Goal: Task Accomplishment & Management: Use online tool/utility

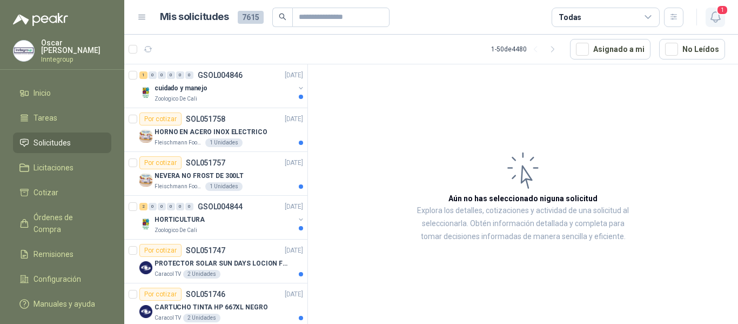
click at [712, 15] on icon "button" at bounding box center [716, 17] width 14 height 14
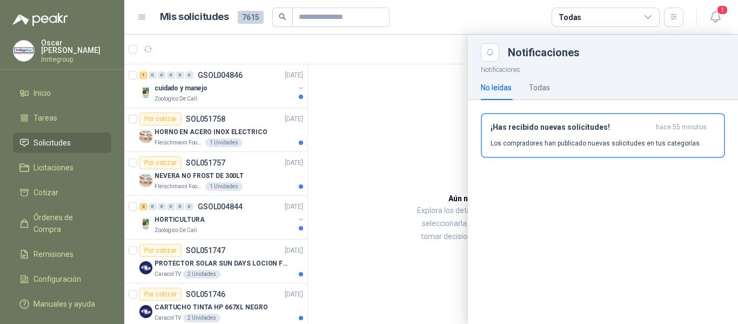
click at [569, 135] on div "¡Has recibido nuevas solicitudes! hace 55 minutos Los compradores han publicado…" at bounding box center [603, 135] width 225 height 25
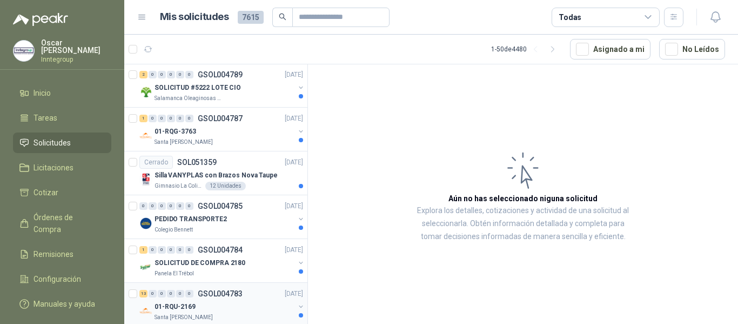
scroll to position [1950, 0]
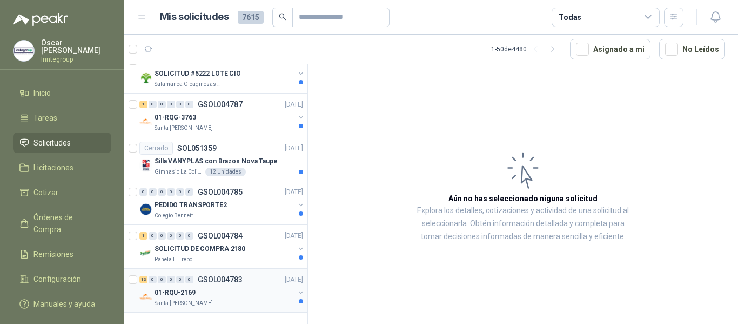
click at [223, 286] on div "01-RQU-2169" at bounding box center [225, 292] width 140 height 13
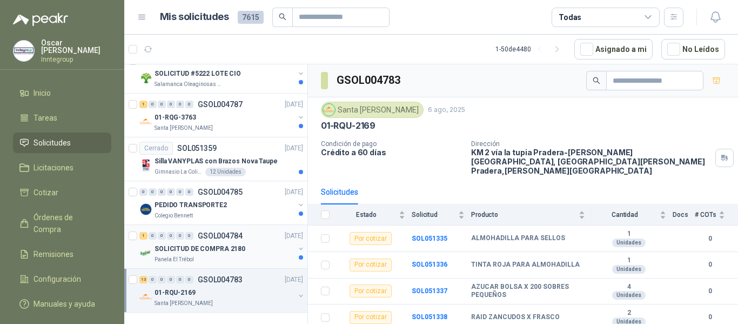
click at [190, 244] on p "SOLICITUD DE COMPRA 2180" at bounding box center [200, 249] width 91 height 10
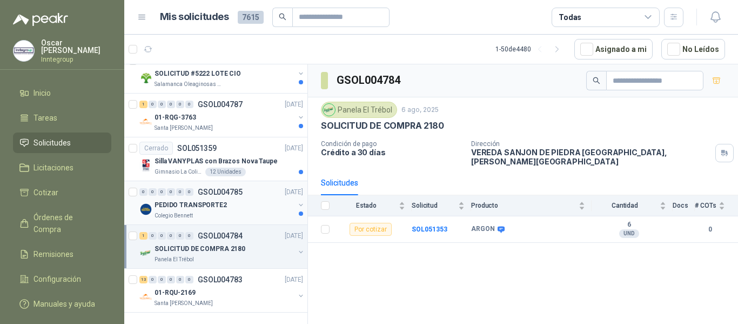
click at [218, 201] on p "PEDIDO TRANSPORTE2" at bounding box center [191, 205] width 72 height 10
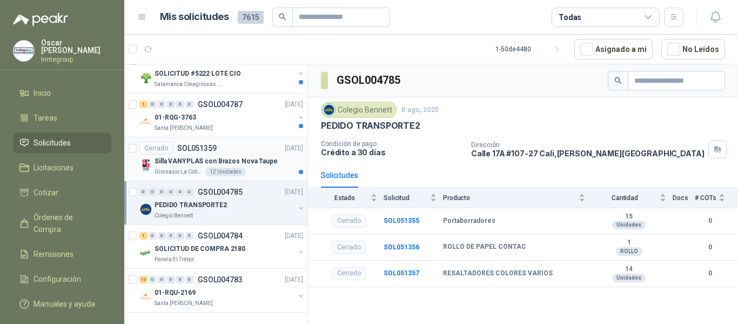
click at [212, 157] on p "Silla VANYPLAS con Brazos Nova Taupe" at bounding box center [216, 161] width 123 height 10
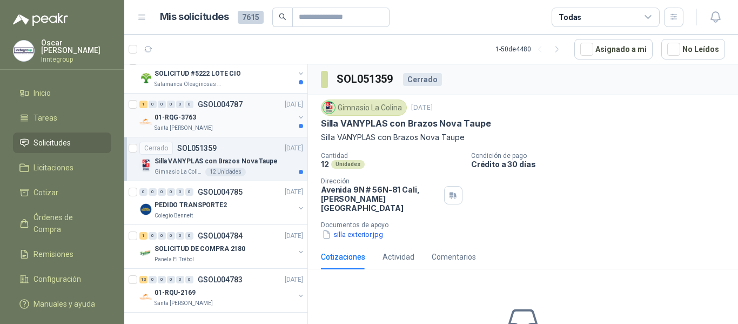
click at [236, 111] on div "01-RQG-3763" at bounding box center [225, 117] width 140 height 13
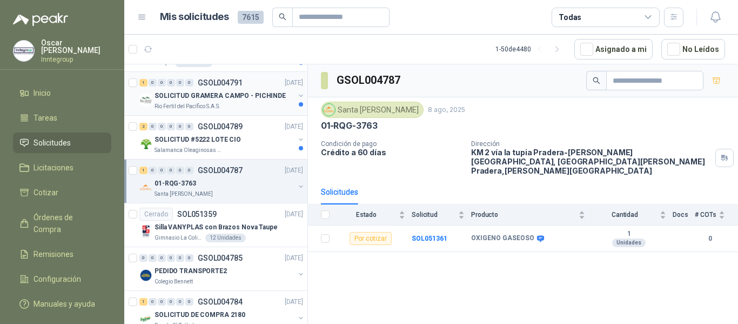
scroll to position [1842, 0]
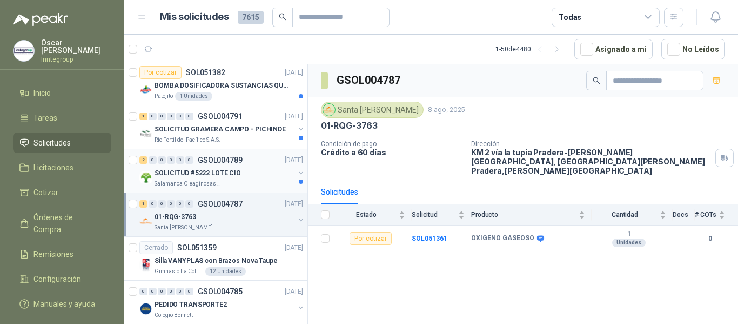
click at [232, 175] on p "SOLICITUD #5222 LOTE CIO" at bounding box center [198, 173] width 86 height 10
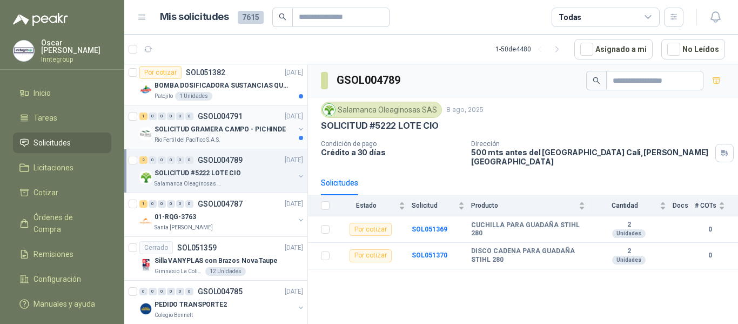
click at [216, 137] on p "Rio Fertil del Pacífico S.A.S." at bounding box center [188, 140] width 66 height 9
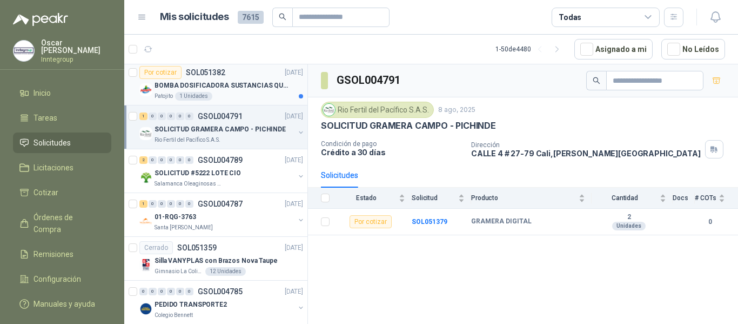
click at [208, 85] on p "BOMBA DOSIFICADORA SUSTANCIAS QUIMICAS" at bounding box center [222, 86] width 135 height 10
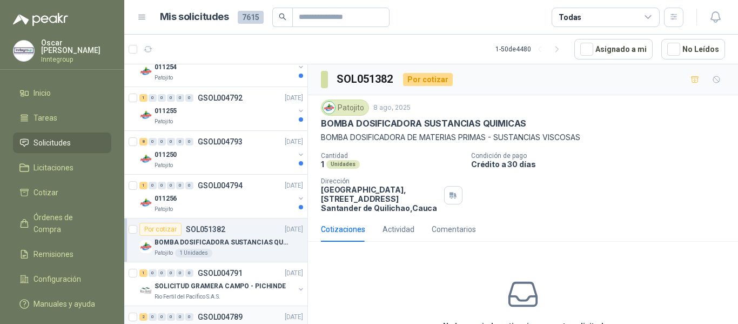
scroll to position [1679, 0]
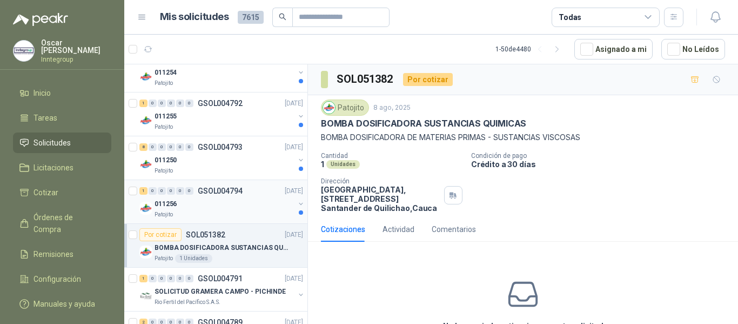
click at [230, 212] on div "Patojito" at bounding box center [225, 214] width 140 height 9
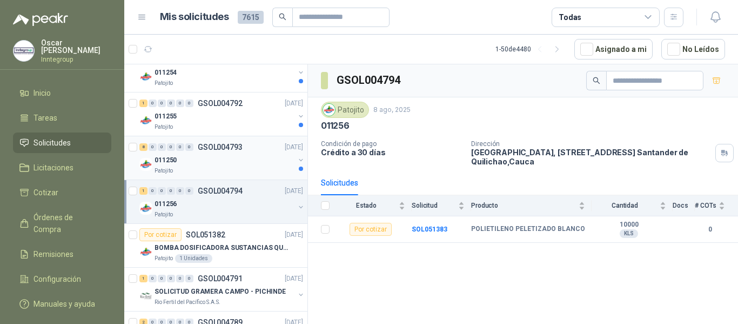
click at [207, 154] on div "011250" at bounding box center [225, 160] width 140 height 13
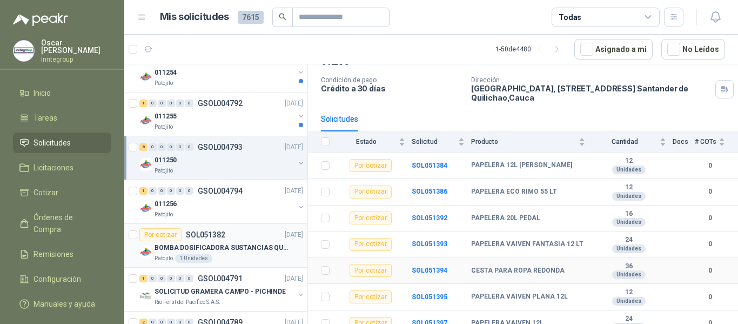
scroll to position [45, 0]
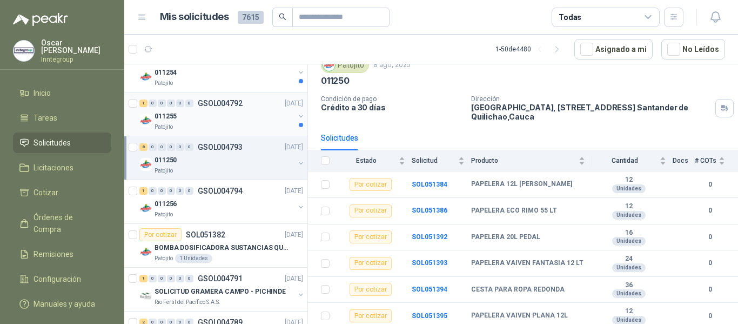
click at [182, 114] on div "011255" at bounding box center [225, 116] width 140 height 13
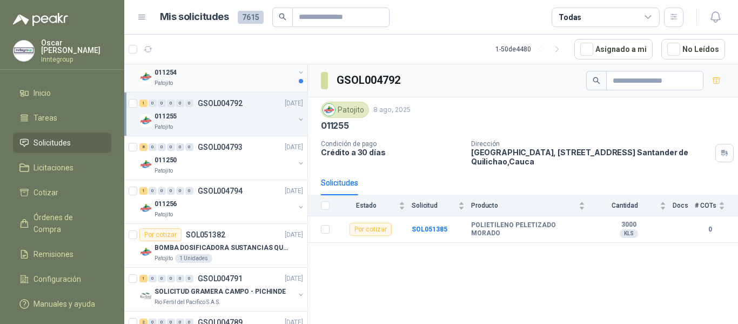
click at [201, 76] on div "011254" at bounding box center [225, 72] width 140 height 13
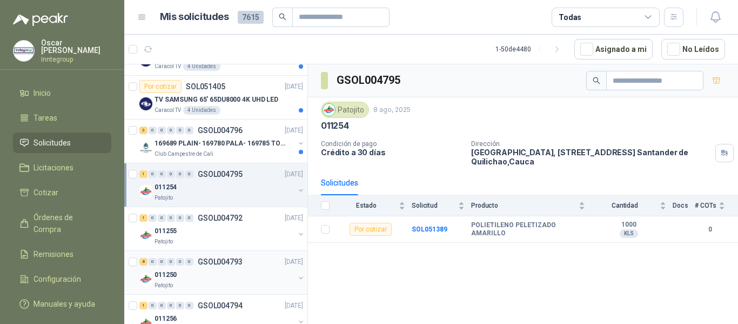
scroll to position [1517, 0]
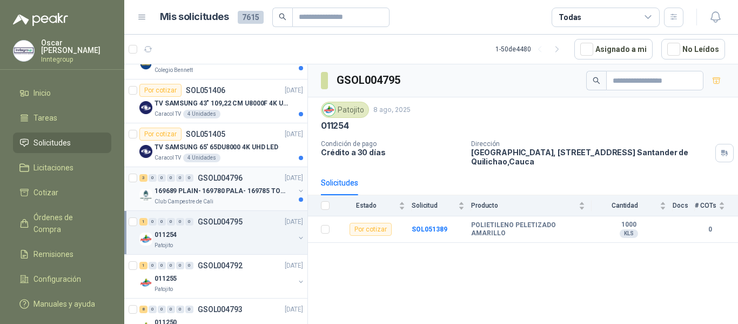
click at [217, 192] on p "169689 PLAIN- 169780 PALA- 169785 TORNILL 169796 C" at bounding box center [222, 191] width 135 height 10
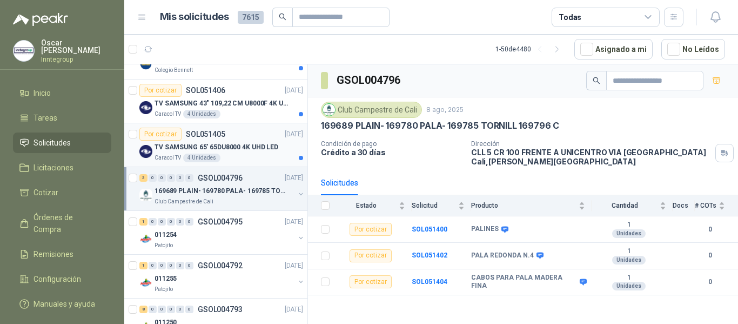
click at [225, 142] on p "TV SAMSUNG 65' 65DU8000 4K UHD LED" at bounding box center [217, 147] width 124 height 10
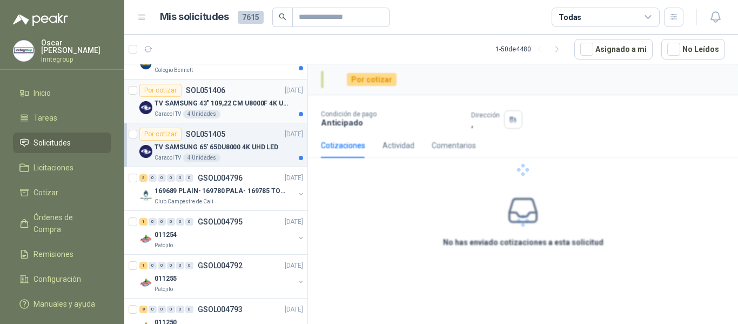
click at [238, 104] on p "TV SAMSUNG 43" 109,22 CM U8000F 4K UHD" at bounding box center [222, 103] width 135 height 10
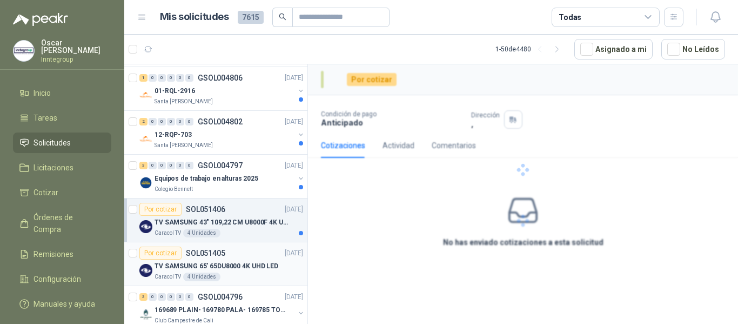
scroll to position [1355, 0]
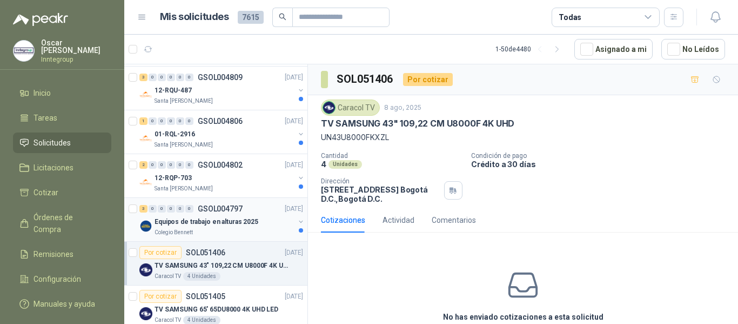
click at [244, 223] on p "Equipos de trabajo en alturas 2025" at bounding box center [207, 222] width 104 height 10
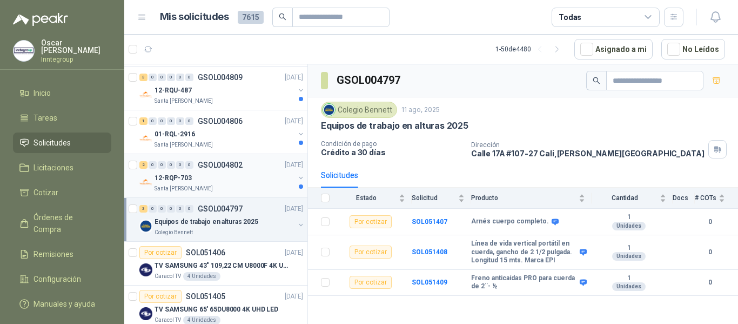
click at [197, 169] on div "2 0 0 0 0 0 GSOL004802 [DATE]" at bounding box center [222, 164] width 166 height 13
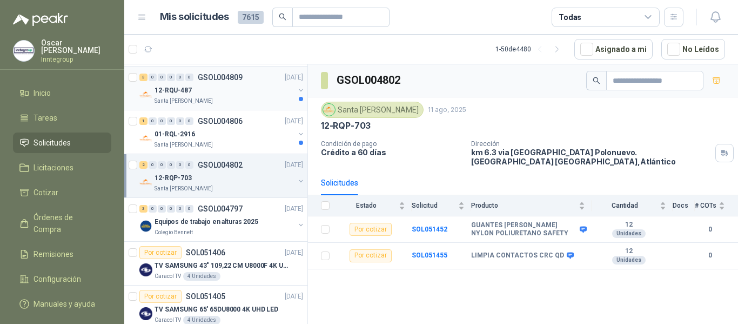
click at [243, 88] on div "12-RQU-487" at bounding box center [225, 90] width 140 height 13
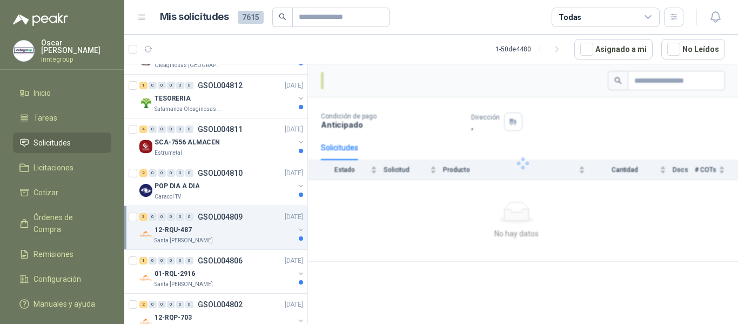
scroll to position [1193, 0]
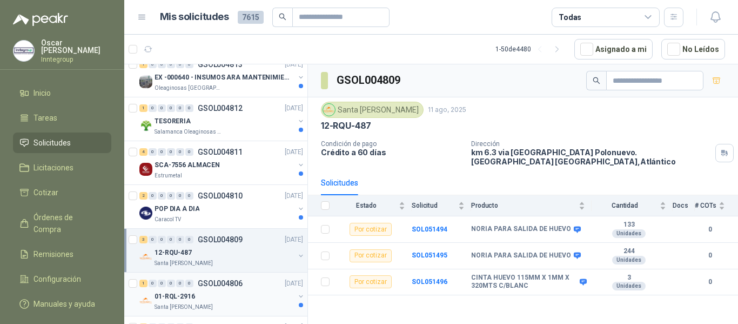
click at [239, 291] on div "01-RQL-2916" at bounding box center [225, 296] width 140 height 13
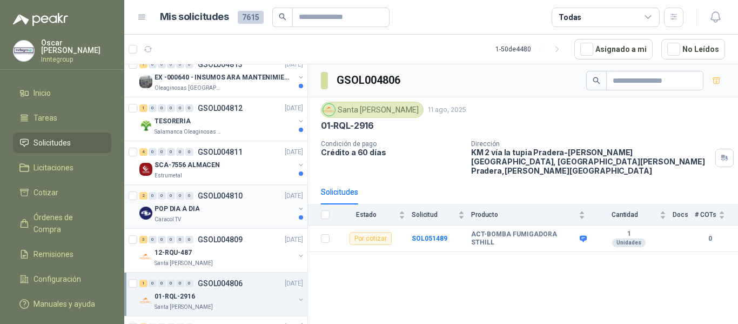
click at [249, 205] on div "POP DIA A DIA" at bounding box center [225, 208] width 140 height 13
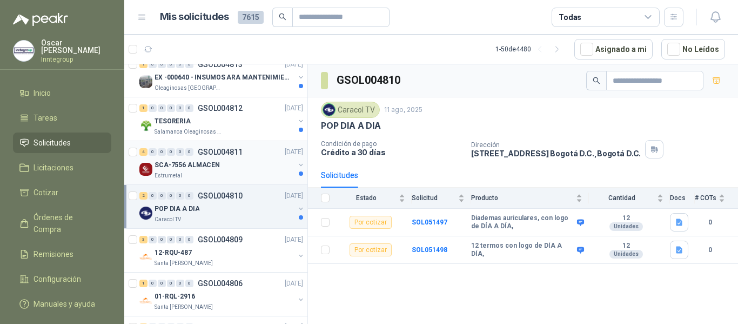
click at [231, 166] on div "SCA-7556 ALMACEN" at bounding box center [225, 164] width 140 height 13
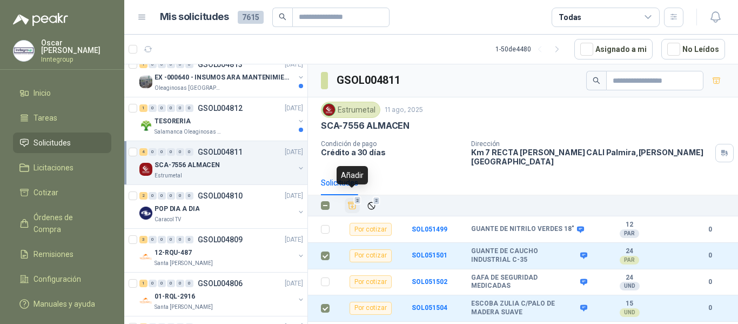
drag, startPoint x: 353, startPoint y: 195, endPoint x: 347, endPoint y: 199, distance: 7.8
click at [355, 196] on span "2" at bounding box center [358, 200] width 8 height 9
click at [214, 122] on div "TESORERIA" at bounding box center [225, 121] width 140 height 13
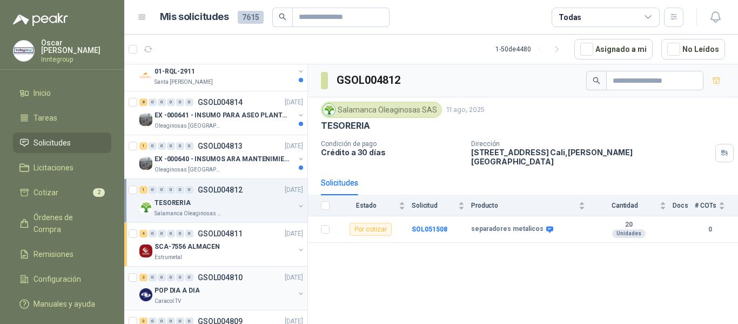
scroll to position [1085, 0]
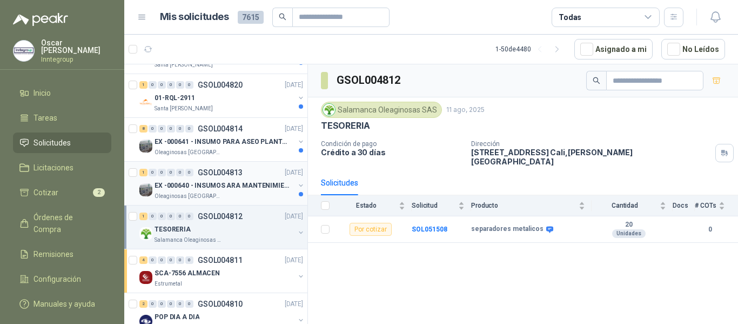
click at [190, 192] on p "Oleaginosas [GEOGRAPHIC_DATA][PERSON_NAME]" at bounding box center [189, 196] width 68 height 9
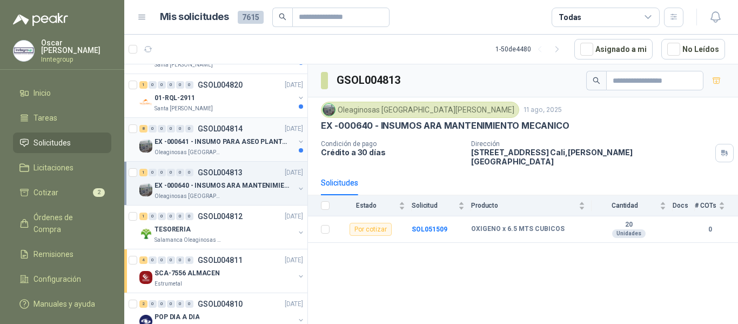
click at [214, 149] on p "Oleaginosas [GEOGRAPHIC_DATA][PERSON_NAME]" at bounding box center [189, 152] width 68 height 9
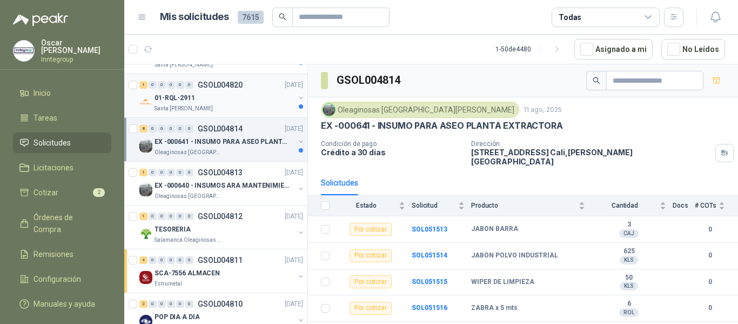
click at [219, 102] on div "01-RQL-2911" at bounding box center [225, 97] width 140 height 13
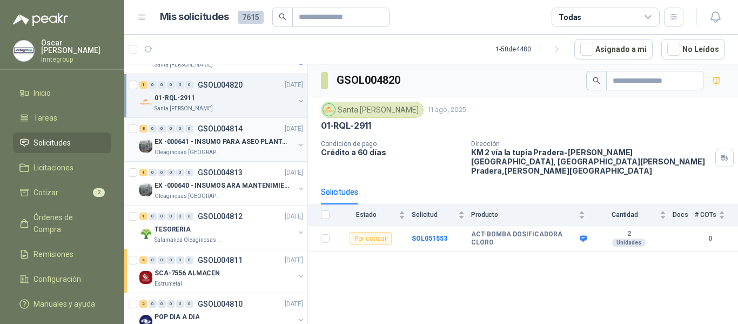
click at [223, 144] on p "EX -000641 - INSUMO PARA ASEO PLANTA EXTRACTORA" at bounding box center [222, 142] width 135 height 10
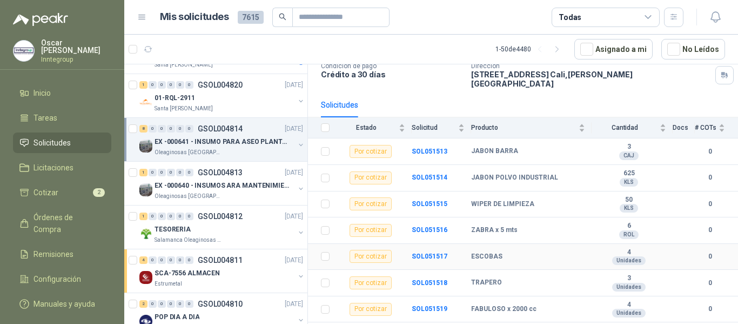
scroll to position [91, 0]
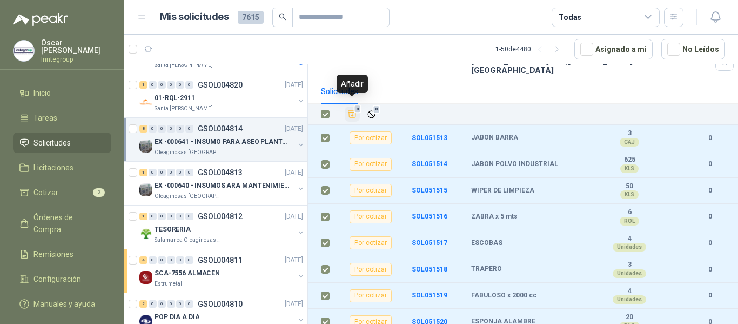
click at [355, 111] on button "8" at bounding box center [352, 113] width 15 height 15
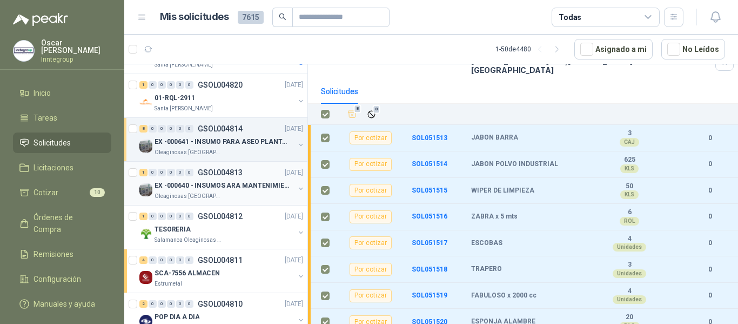
click at [214, 189] on p "EX -000640 - INSUMOS ARA MANTENIMIENTO MECANICO" at bounding box center [222, 186] width 135 height 10
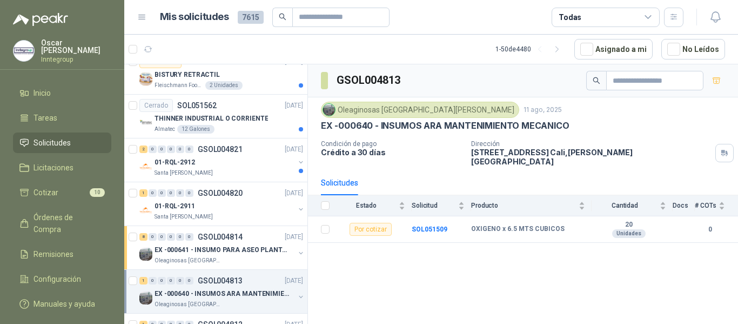
scroll to position [923, 0]
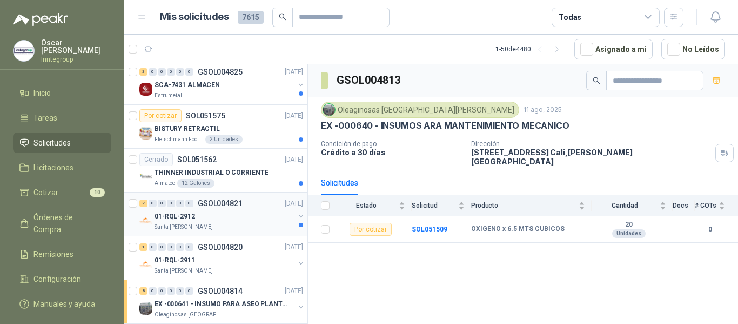
click at [256, 216] on div "01-RQL-2912" at bounding box center [225, 216] width 140 height 13
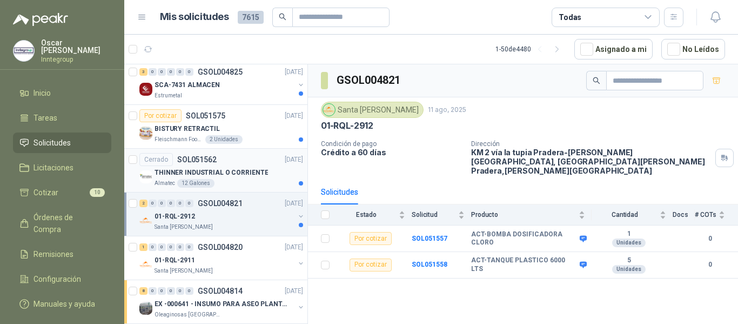
click at [245, 176] on p "THINNER INDUSTRIAL O CORRIENTE" at bounding box center [212, 173] width 114 height 10
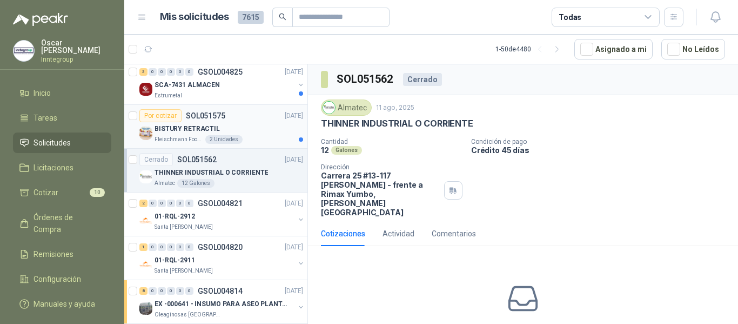
click at [242, 132] on div "BISTURY RETRACTIL" at bounding box center [229, 128] width 149 height 13
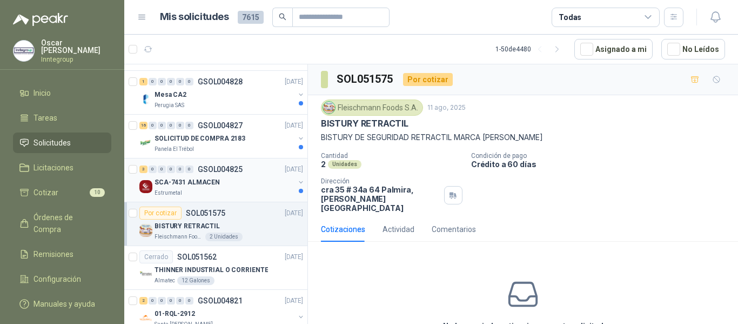
scroll to position [815, 0]
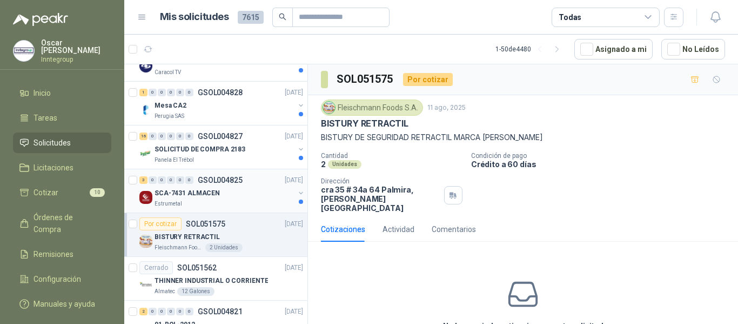
click at [229, 199] on div "SCA-7431 ALMACEN" at bounding box center [225, 192] width 140 height 13
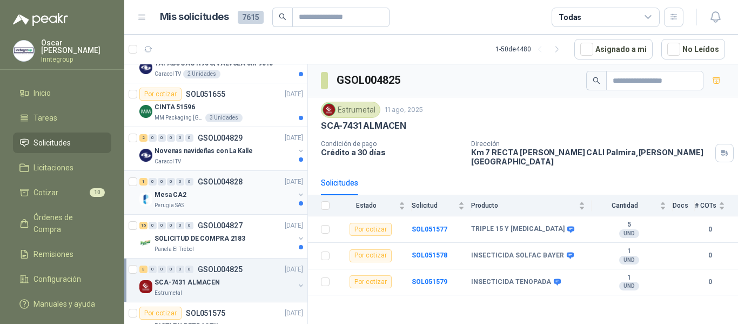
scroll to position [706, 0]
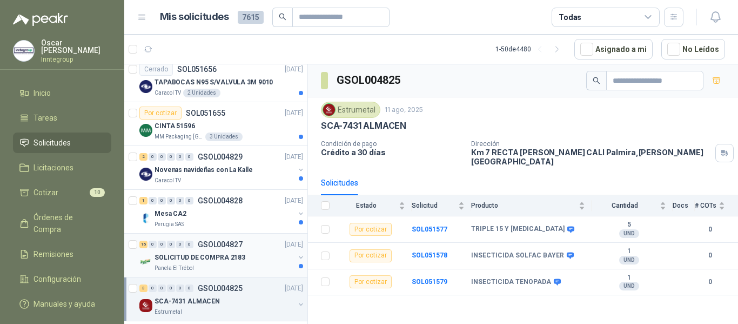
click at [219, 260] on p "SOLICITUD DE COMPRA 2183" at bounding box center [200, 257] width 91 height 10
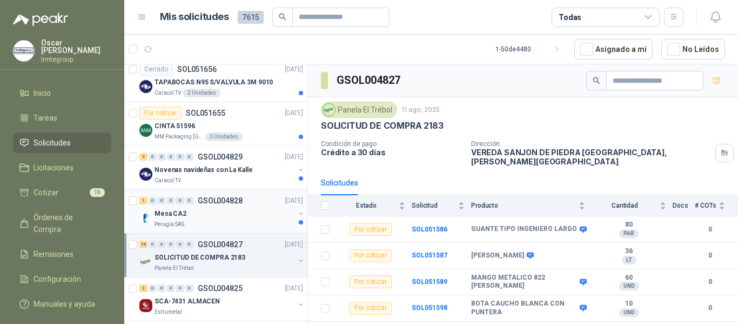
click at [216, 222] on div "Perugia SAS" at bounding box center [225, 224] width 140 height 9
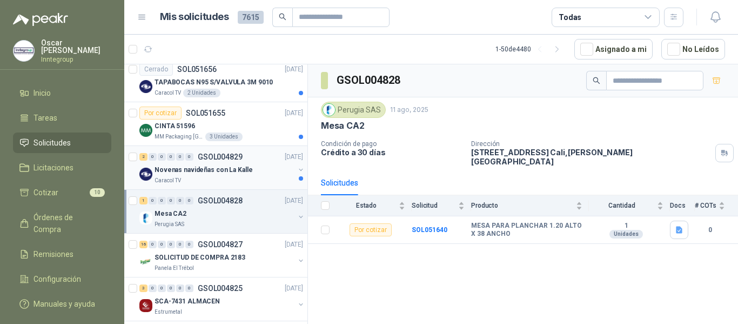
drag, startPoint x: 216, startPoint y: 177, endPoint x: 217, endPoint y: 172, distance: 5.5
click at [216, 176] on div "Novenas navideñas con La [PERSON_NAME] TV" at bounding box center [225, 174] width 140 height 22
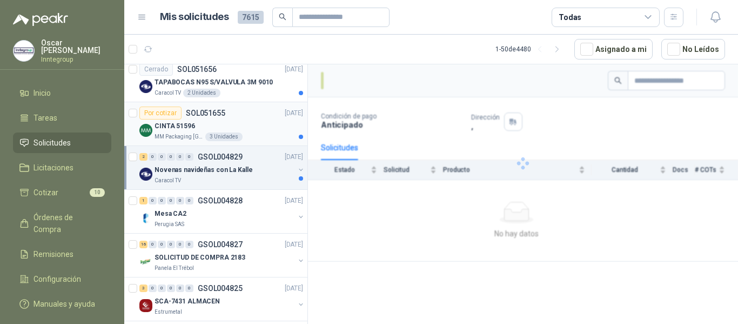
drag, startPoint x: 243, startPoint y: 123, endPoint x: 254, endPoint y: 111, distance: 15.7
click at [244, 123] on div "CINTA 51596" at bounding box center [229, 125] width 149 height 13
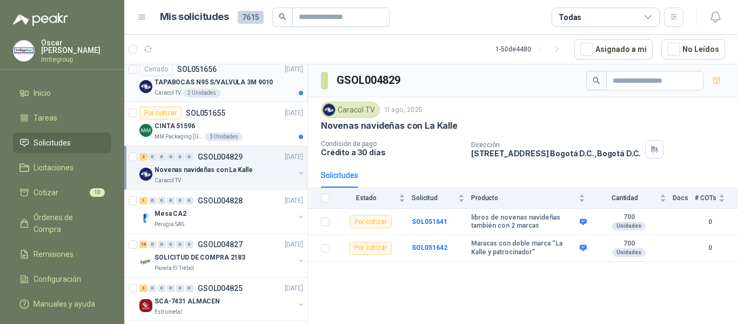
click at [268, 76] on div "TAPABOCAS N95 S/VALVULA 3M 9010" at bounding box center [229, 82] width 149 height 13
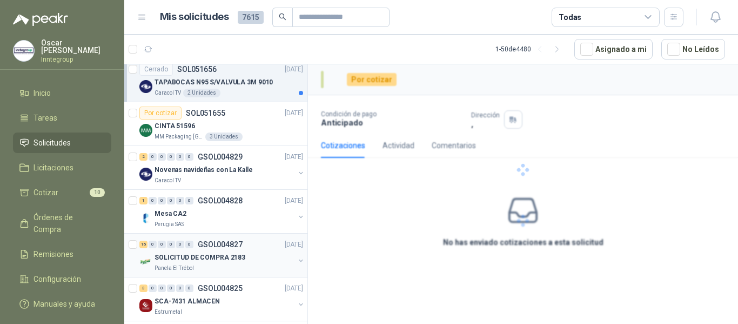
scroll to position [598, 0]
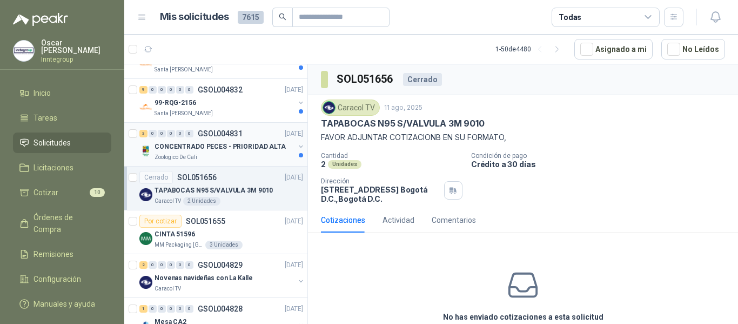
click at [220, 142] on p "CONCENTRADO PECES - PRIORIDAD ALTA" at bounding box center [220, 147] width 131 height 10
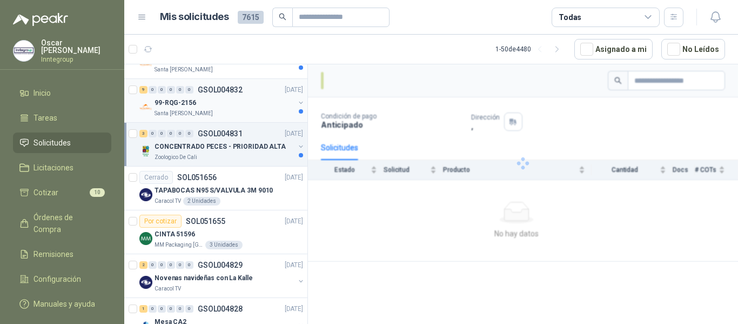
click at [238, 98] on div "99-RQG-2156" at bounding box center [225, 102] width 140 height 13
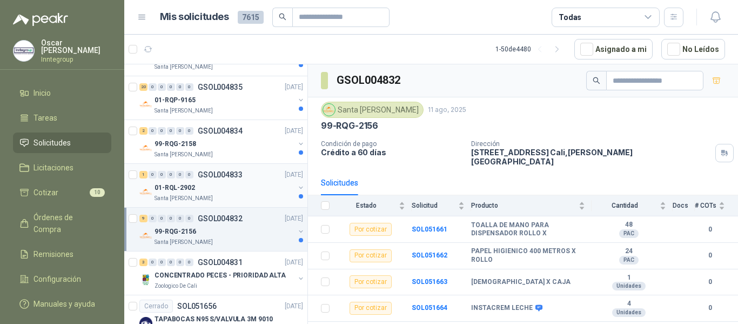
scroll to position [436, 0]
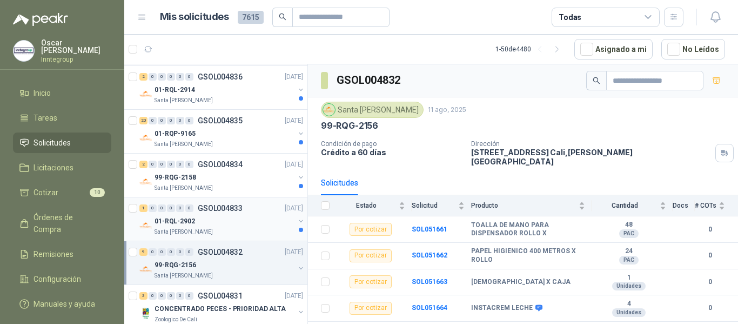
drag, startPoint x: 221, startPoint y: 220, endPoint x: 226, endPoint y: 200, distance: 20.7
click at [221, 218] on div "01-RQL-2902" at bounding box center [225, 221] width 140 height 13
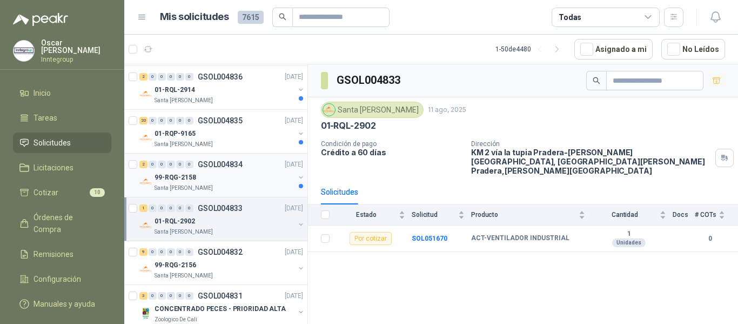
click at [245, 176] on div "99-RQG-2158" at bounding box center [225, 177] width 140 height 13
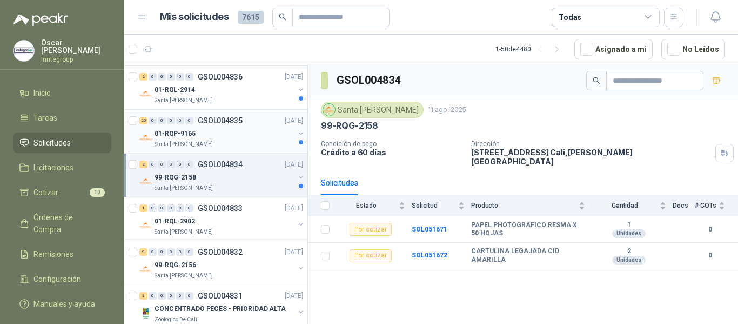
click at [255, 133] on div "01-RQP-9165" at bounding box center [225, 133] width 140 height 13
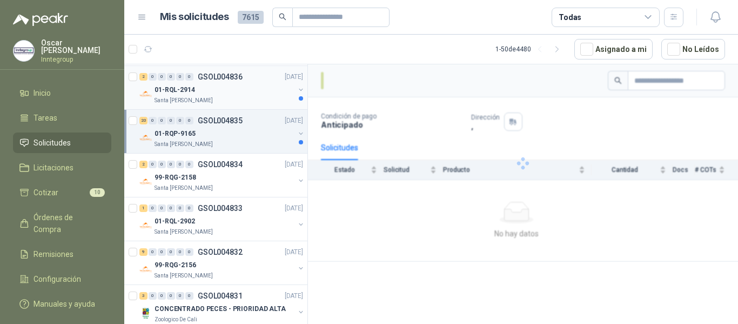
click at [246, 97] on div "Santa [PERSON_NAME]" at bounding box center [225, 100] width 140 height 9
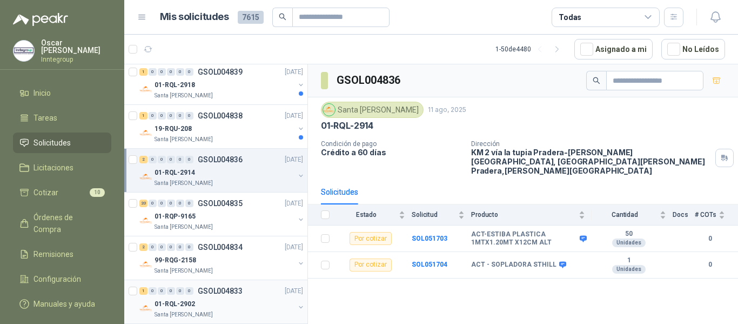
scroll to position [328, 0]
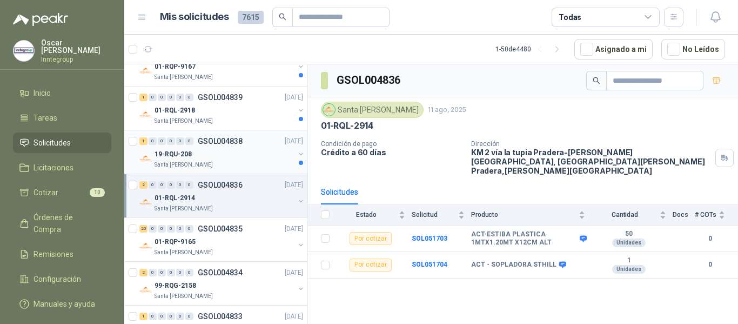
click at [248, 164] on div "Santa [PERSON_NAME]" at bounding box center [225, 165] width 140 height 9
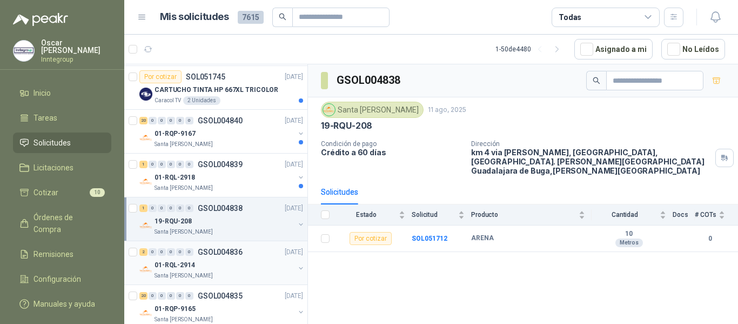
scroll to position [220, 0]
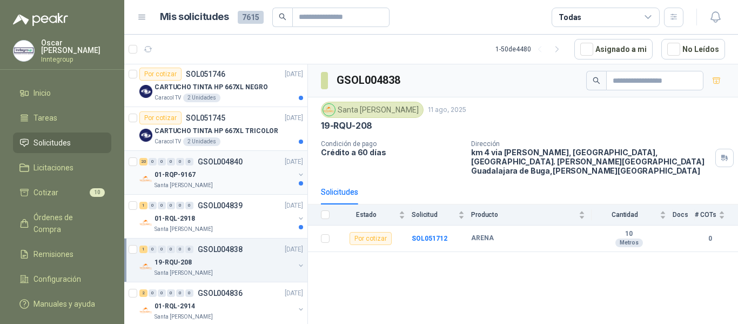
click at [243, 176] on div "01-RQP-9167" at bounding box center [225, 174] width 140 height 13
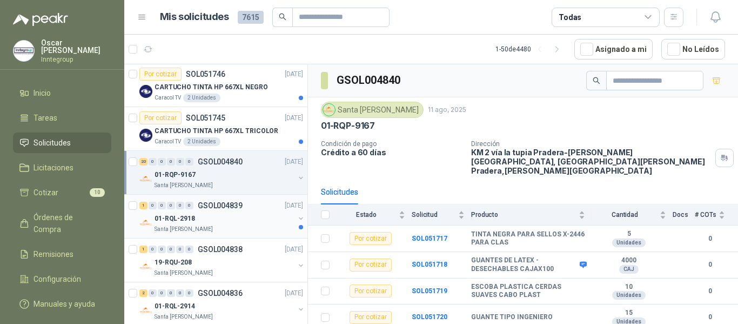
click at [241, 227] on div "Santa [PERSON_NAME]" at bounding box center [225, 229] width 140 height 9
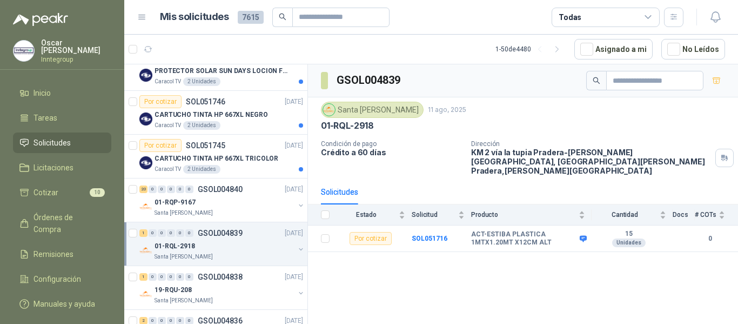
scroll to position [112, 0]
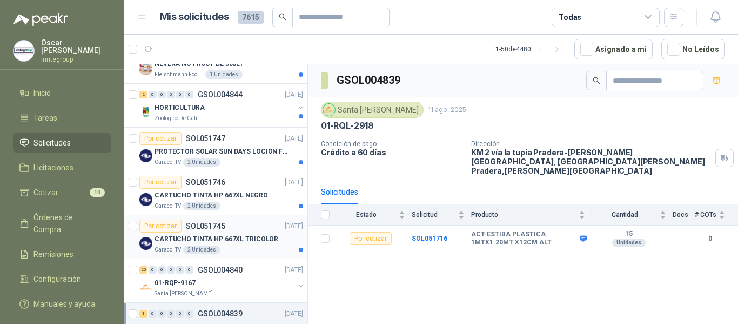
click at [237, 234] on p "CARTUCHO TINTA HP 667XL TRICOLOR" at bounding box center [217, 239] width 124 height 10
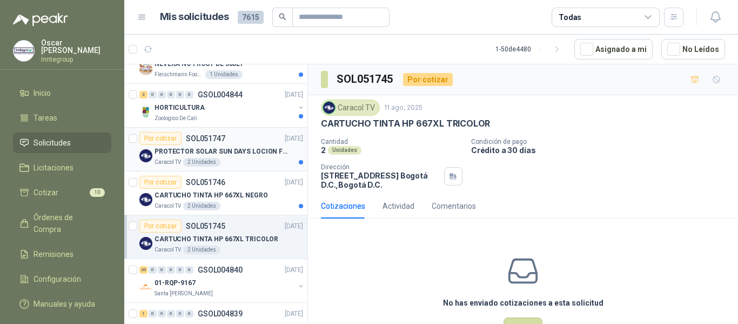
click at [243, 143] on div "Por cotizar SOL051747 [DATE]" at bounding box center [221, 138] width 164 height 13
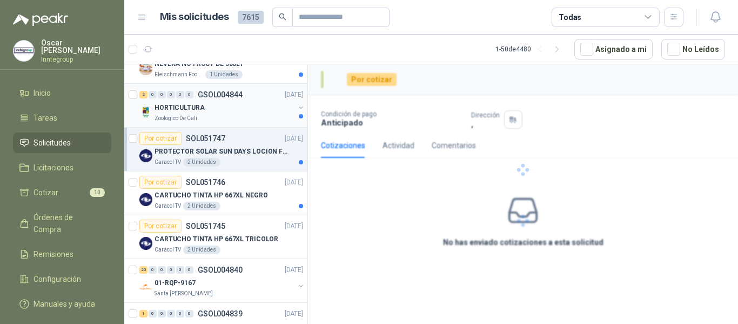
click at [256, 104] on div "HORTICULTURA" at bounding box center [225, 107] width 140 height 13
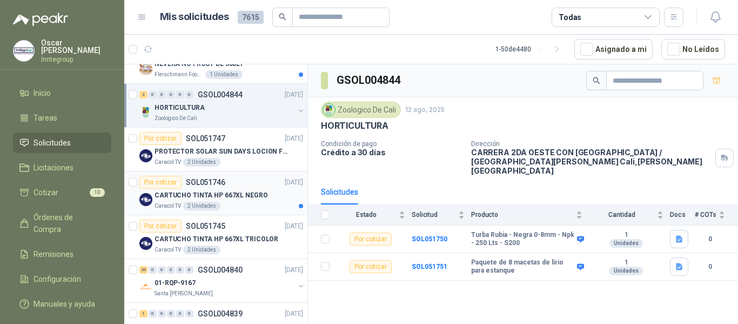
click at [248, 198] on p "CARTUCHO TINTA HP 667XL NEGRO" at bounding box center [212, 195] width 114 height 10
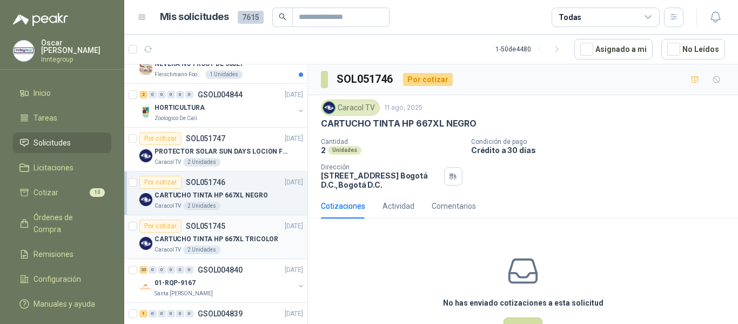
scroll to position [4, 0]
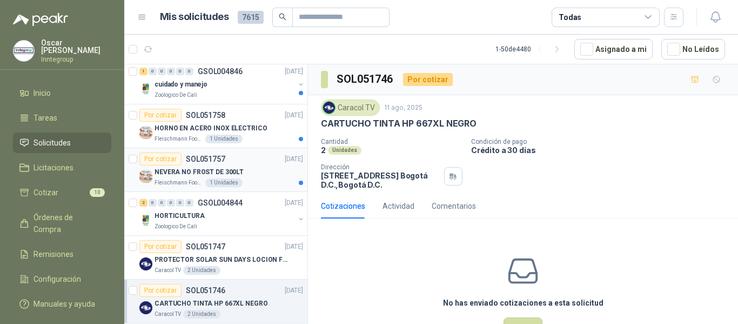
click at [236, 180] on div "1 Unidades" at bounding box center [223, 182] width 37 height 9
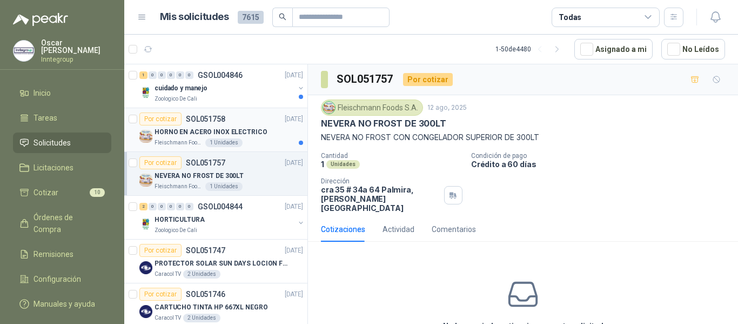
click at [261, 131] on div "HORNO EN ACERO INOX ELECTRICO" at bounding box center [229, 131] width 149 height 13
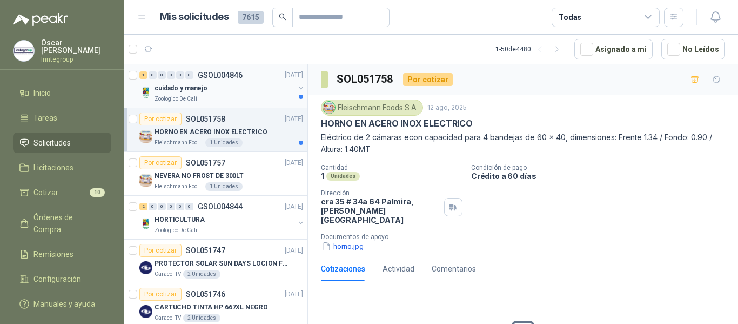
click at [256, 86] on div "cuidado y manejo" at bounding box center [225, 88] width 140 height 13
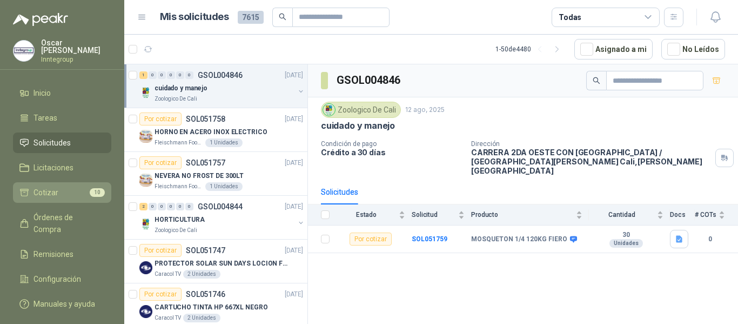
click at [84, 186] on li "Cotizar 10" at bounding box center [61, 192] width 85 height 12
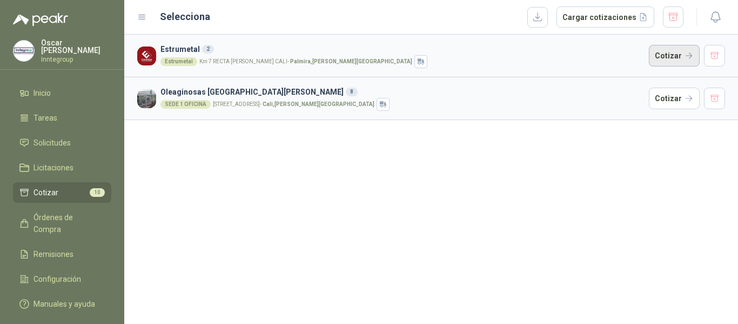
click at [667, 55] on button "Cotizar" at bounding box center [674, 56] width 51 height 22
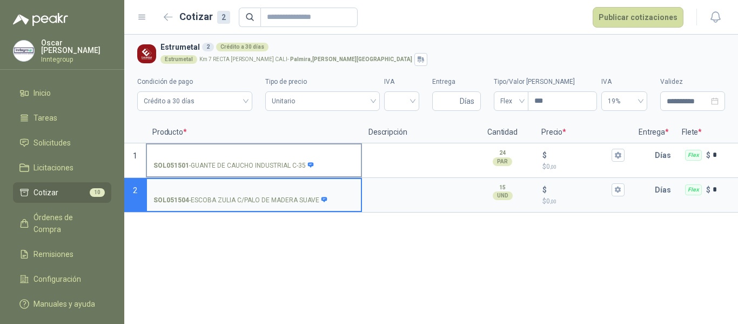
click at [287, 156] on input "SOL051501 - GUANTE DE CAUCHO INDUSTRIAL C-35" at bounding box center [254, 155] width 201 height 8
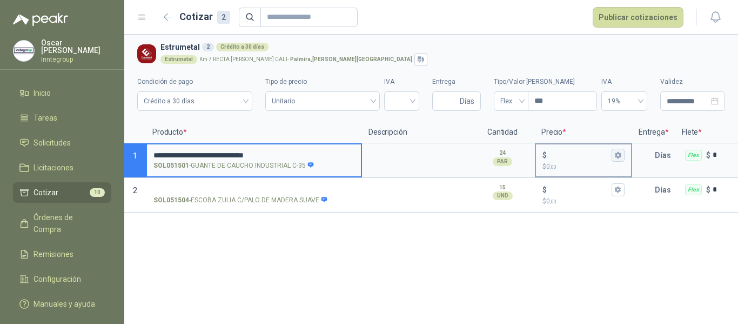
click at [620, 158] on icon "button" at bounding box center [618, 154] width 7 height 7
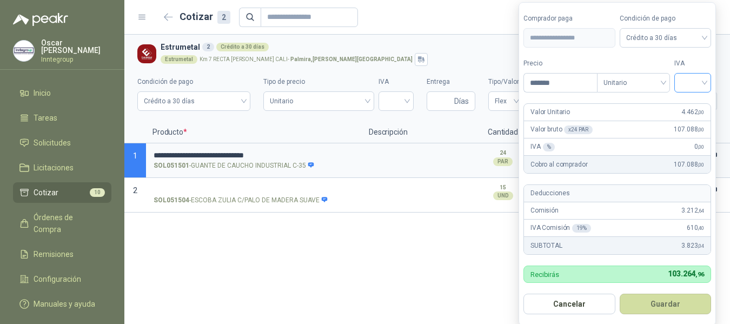
click at [679, 76] on div at bounding box center [692, 82] width 37 height 19
type input "*******"
click at [688, 108] on div "19%" at bounding box center [695, 105] width 20 height 12
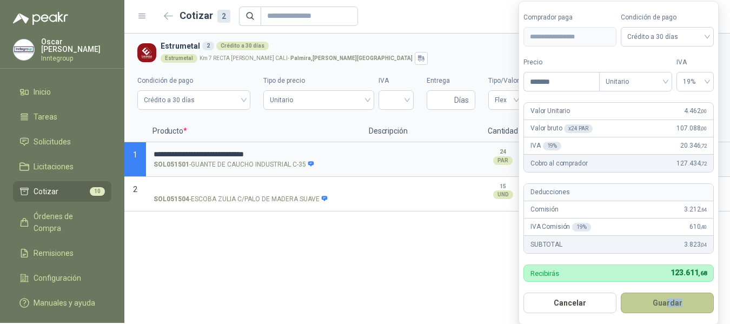
drag, startPoint x: 668, startPoint y: 315, endPoint x: 667, endPoint y: 308, distance: 6.5
click at [668, 311] on form "**********" at bounding box center [618, 162] width 200 height 323
click at [650, 306] on button "Guardar" at bounding box center [667, 303] width 93 height 21
type input "*****"
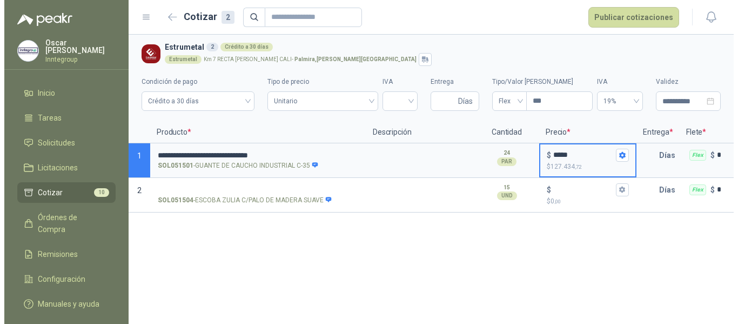
scroll to position [0, 0]
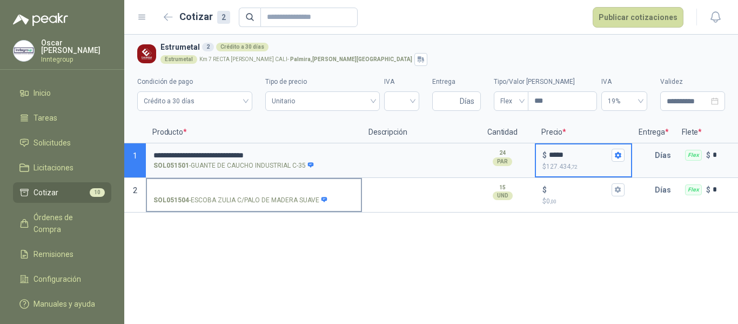
click at [336, 188] on input "SOL051504 - ESCOBA ZULIA C/PALO [PERSON_NAME] SUAVE" at bounding box center [254, 190] width 201 height 8
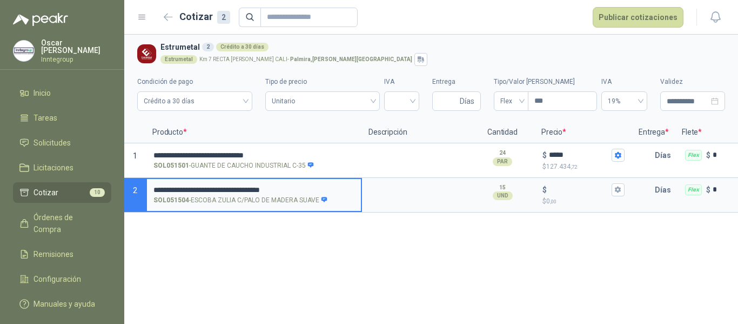
click at [335, 189] on input "**********" at bounding box center [254, 190] width 201 height 8
type input "**********"
click at [621, 188] on icon "button" at bounding box center [618, 189] width 7 height 7
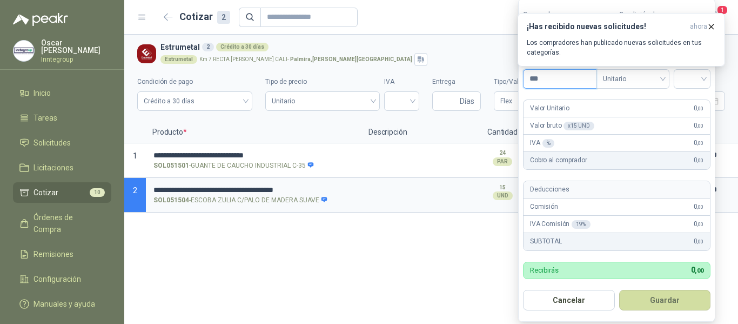
click at [576, 77] on input "***" at bounding box center [560, 79] width 73 height 18
type input "*******"
click at [692, 78] on input "search" at bounding box center [693, 78] width 24 height 16
click at [692, 103] on div "19%" at bounding box center [695, 101] width 20 height 12
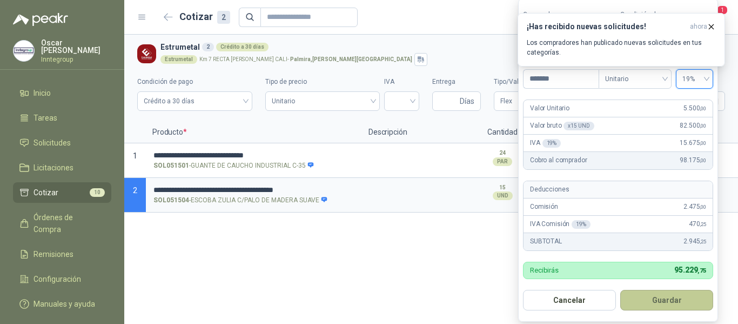
click at [696, 297] on button "Guardar" at bounding box center [667, 300] width 93 height 21
type input "*****"
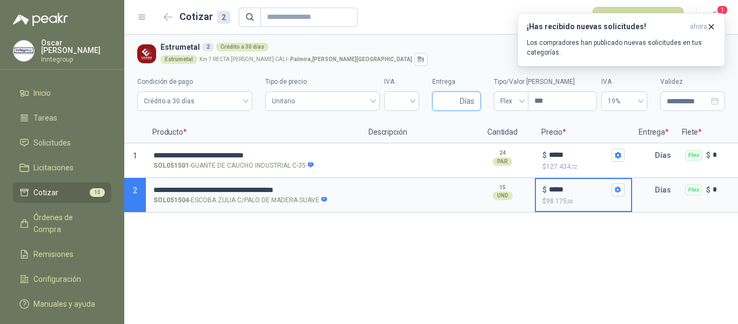
click at [446, 96] on input "Entrega" at bounding box center [448, 101] width 19 height 18
type input "*"
click at [520, 102] on span "Flex" at bounding box center [512, 101] width 22 height 16
type input "*"
click at [517, 141] on div "Incluido" at bounding box center [511, 141] width 17 height 12
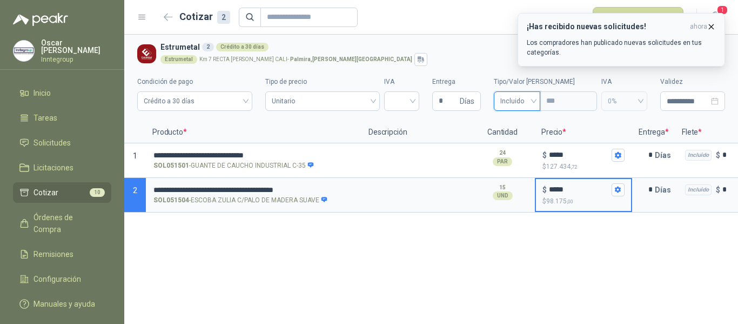
click at [710, 25] on icon "button" at bounding box center [712, 26] width 4 height 4
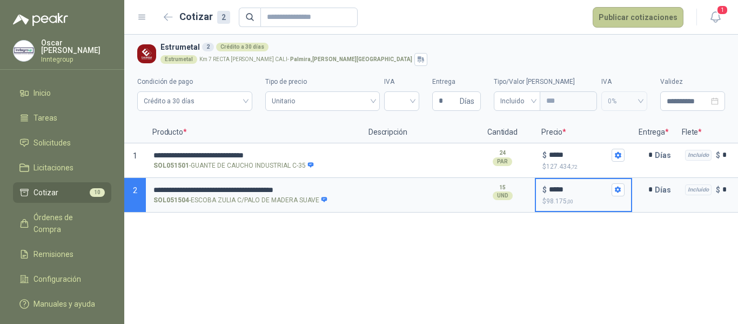
click at [651, 16] on button "Publicar cotizaciones" at bounding box center [638, 17] width 91 height 21
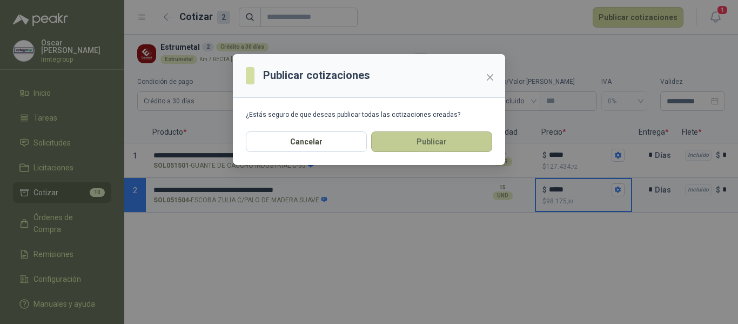
click at [455, 144] on button "Publicar" at bounding box center [431, 141] width 121 height 21
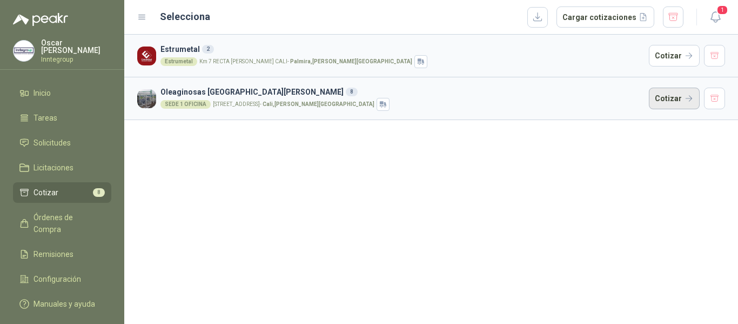
click at [659, 97] on button "Cotizar" at bounding box center [674, 99] width 51 height 22
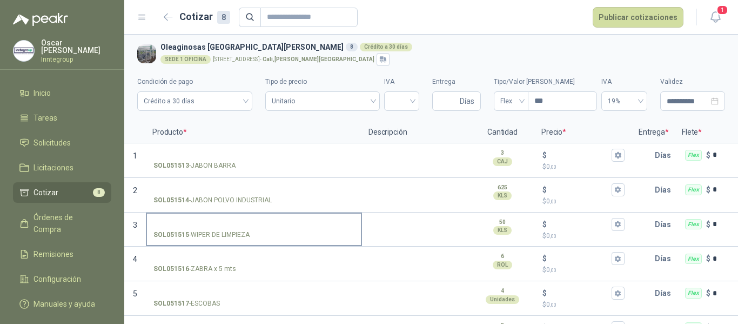
scroll to position [54, 0]
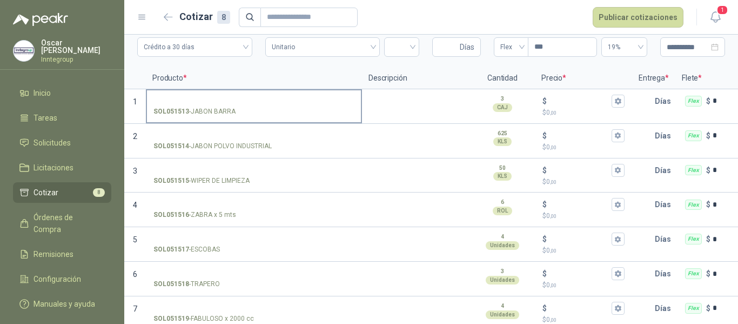
click at [206, 98] on input "SOL051513 - [GEOGRAPHIC_DATA]" at bounding box center [254, 101] width 201 height 8
